Goal: Communication & Community: Share content

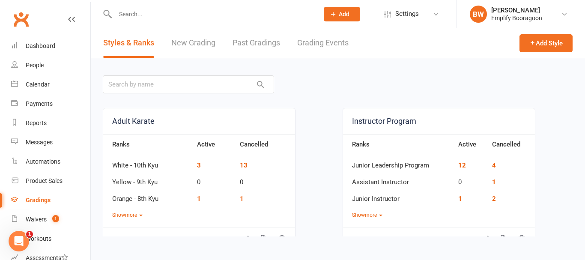
click at [320, 48] on link "Grading Events" at bounding box center [322, 43] width 51 height 30
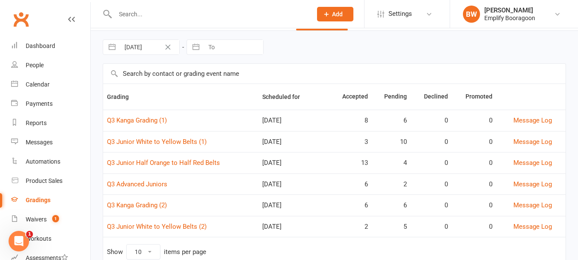
scroll to position [59, 0]
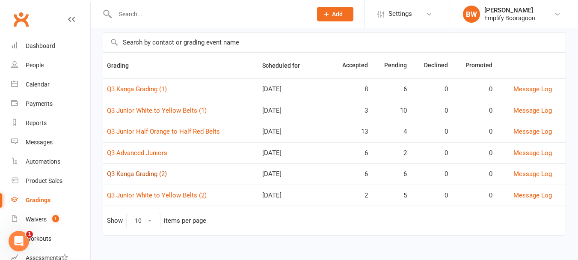
click at [147, 172] on link "Q3 Kanga Grading (2)" at bounding box center [137, 174] width 60 height 8
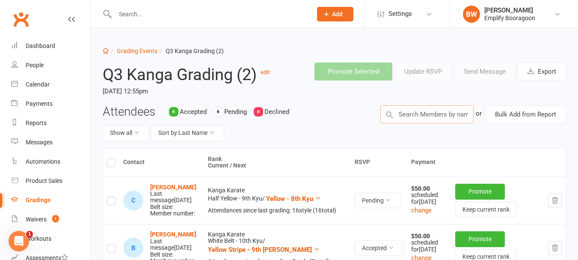
click at [458, 116] on input "text" at bounding box center [427, 114] width 93 height 18
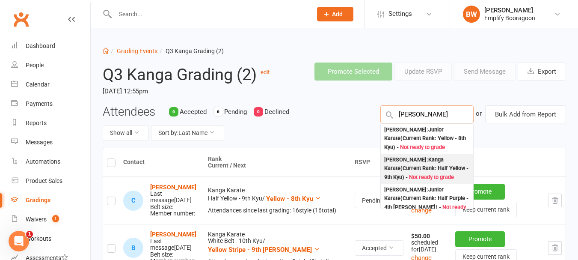
type input "[PERSON_NAME]"
click at [425, 166] on div "[PERSON_NAME] : Kanga Karate (Current Rank: Half Yellow - 9th Kyu ) - Not ready…" at bounding box center [427, 168] width 86 height 27
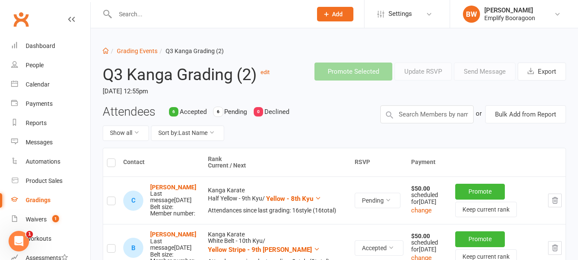
scroll to position [327, 0]
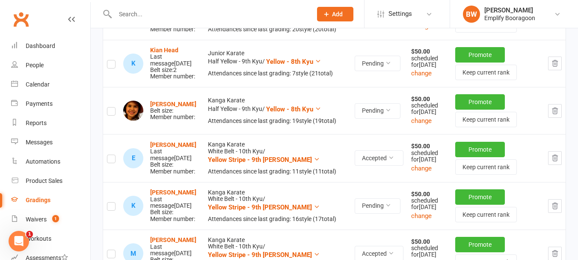
click at [112, 113] on label at bounding box center [111, 113] width 9 height 0
click at [112, 107] on input "checkbox" at bounding box center [111, 107] width 9 height 0
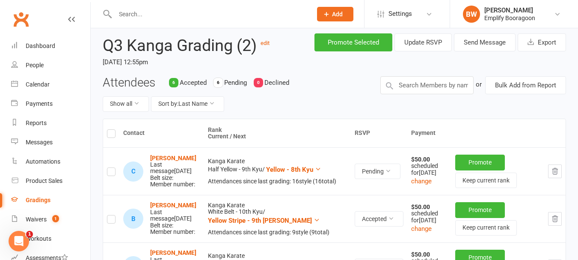
scroll to position [0, 0]
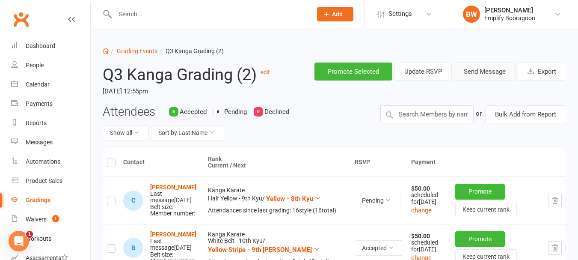
click at [513, 68] on button "Send Message" at bounding box center [485, 71] width 62 height 18
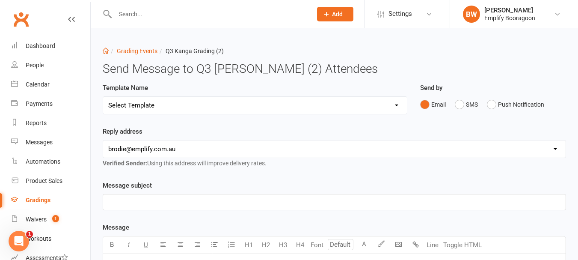
drag, startPoint x: 369, startPoint y: 110, endPoint x: 358, endPoint y: 111, distance: 10.7
click at [369, 110] on select "Select Template [Email] Confirmation of Successful Grading [Email] Grading Even…" at bounding box center [255, 105] width 304 height 17
select select "2"
click at [103, 97] on select "Select Template [Email] Confirmation of Successful Grading [Email] Grading Even…" at bounding box center [255, 105] width 304 height 17
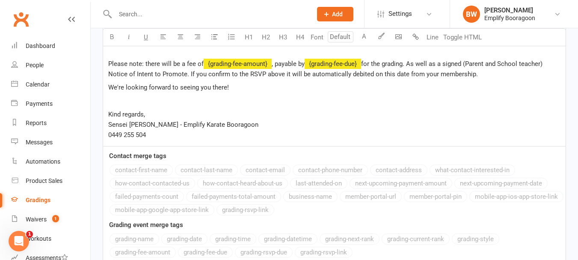
scroll to position [366, 0]
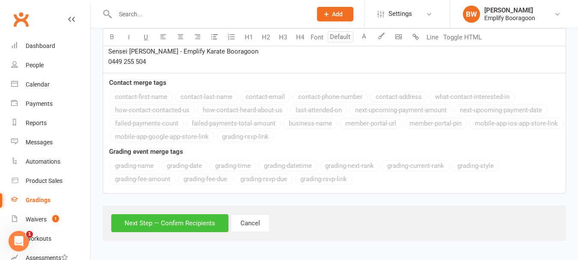
click at [193, 229] on button "Next Step — Confirm Recipients" at bounding box center [169, 223] width 117 height 18
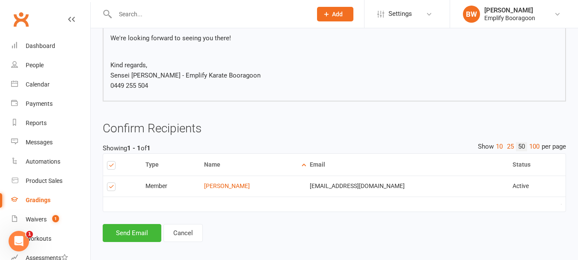
scroll to position [287, 0]
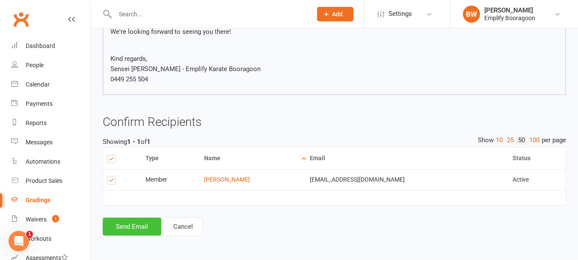
click at [129, 221] on button "Send Email" at bounding box center [132, 226] width 59 height 18
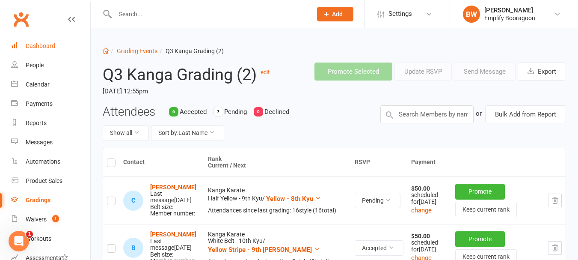
click at [64, 42] on link "Dashboard" at bounding box center [50, 45] width 79 height 19
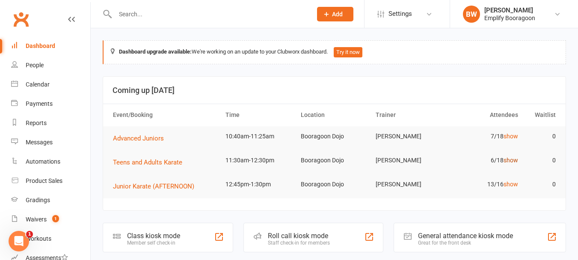
click at [511, 159] on link "show" at bounding box center [511, 160] width 15 height 7
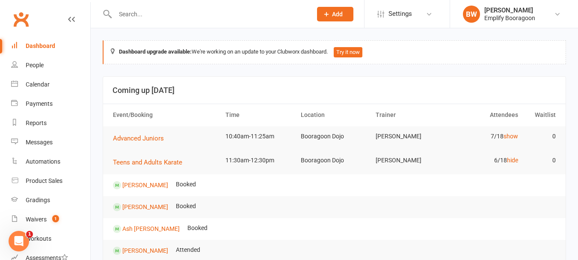
click at [425, 79] on header "Coming up [DATE]" at bounding box center [334, 90] width 463 height 27
click at [30, 51] on link "Dashboard" at bounding box center [50, 45] width 79 height 19
